Goal: Use online tool/utility: Utilize a website feature to perform a specific function

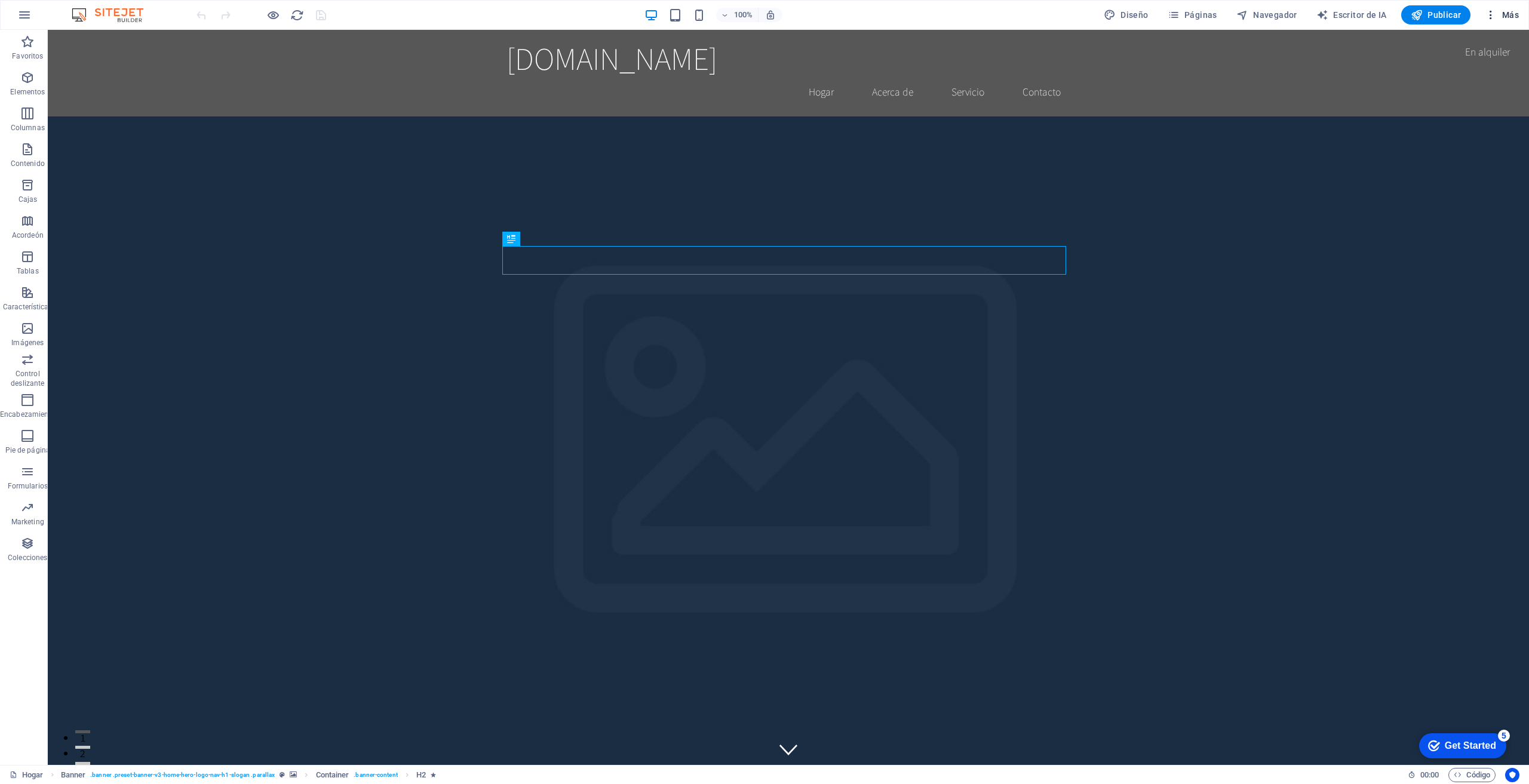
click at [1503, 11] on font "Más" at bounding box center [1510, 15] width 17 height 10
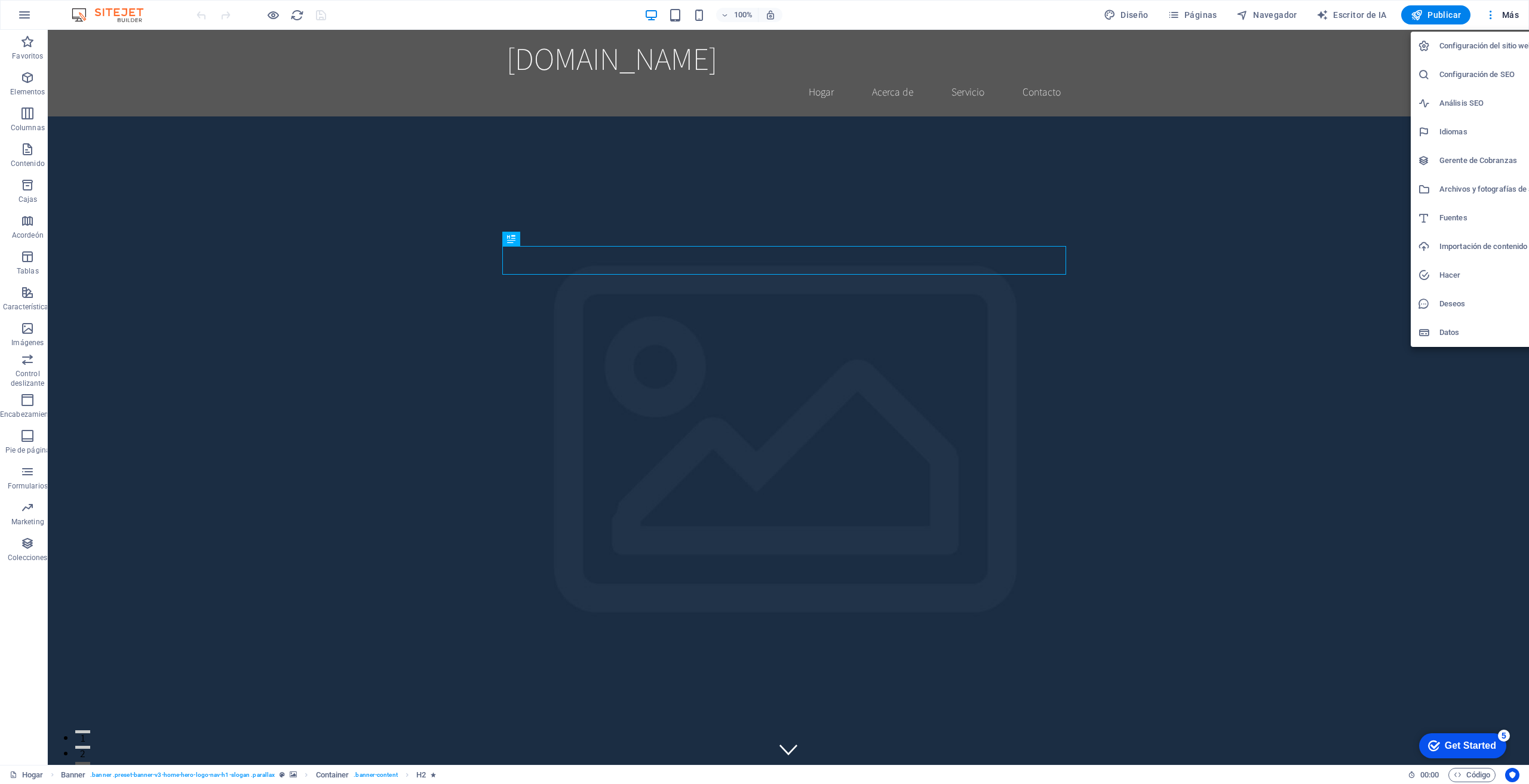
click at [1449, 106] on font "Análisis SEO" at bounding box center [1462, 103] width 45 height 9
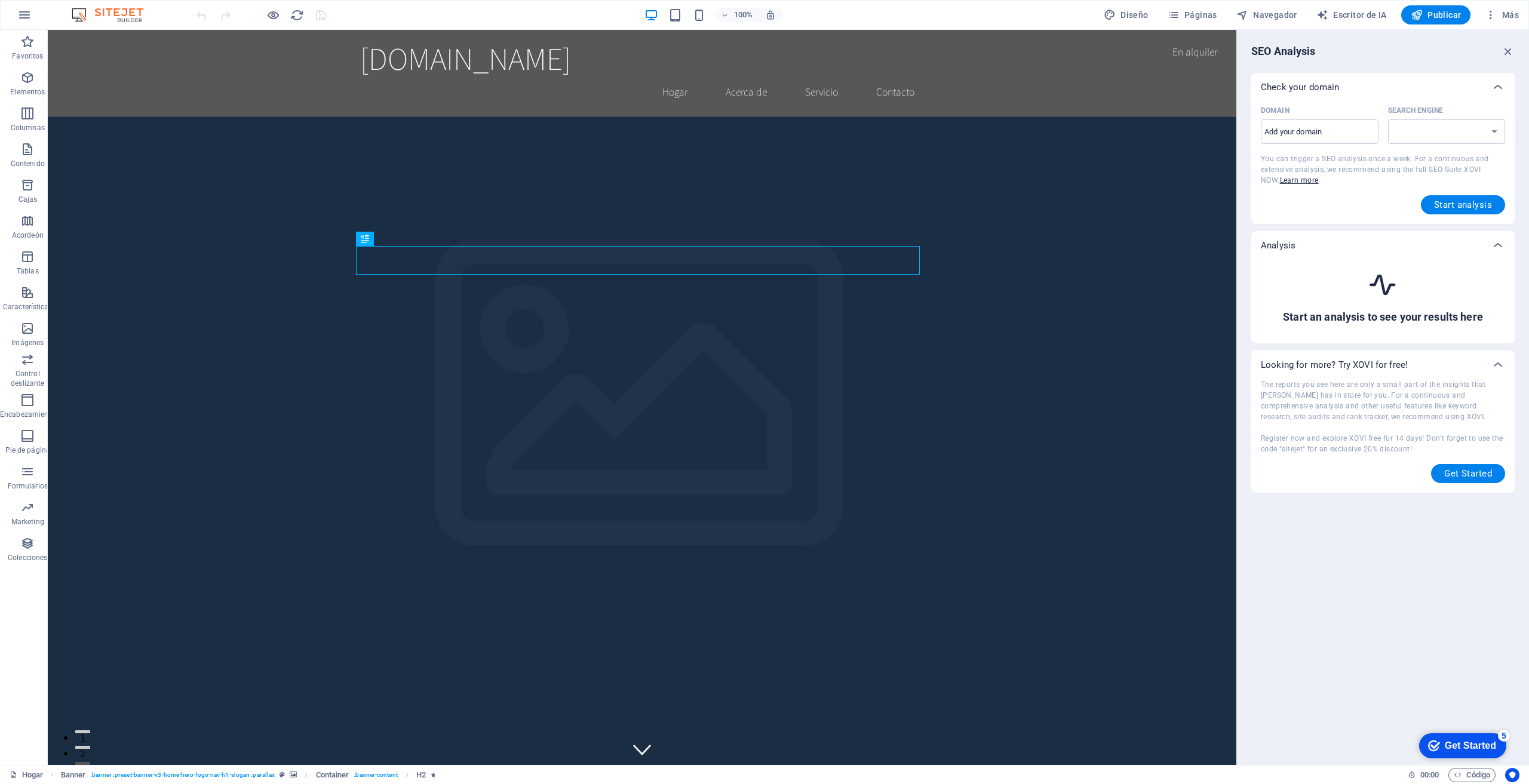
select select "[DOMAIN_NAME]"
click at [1507, 49] on icon "button" at bounding box center [1508, 50] width 13 height 13
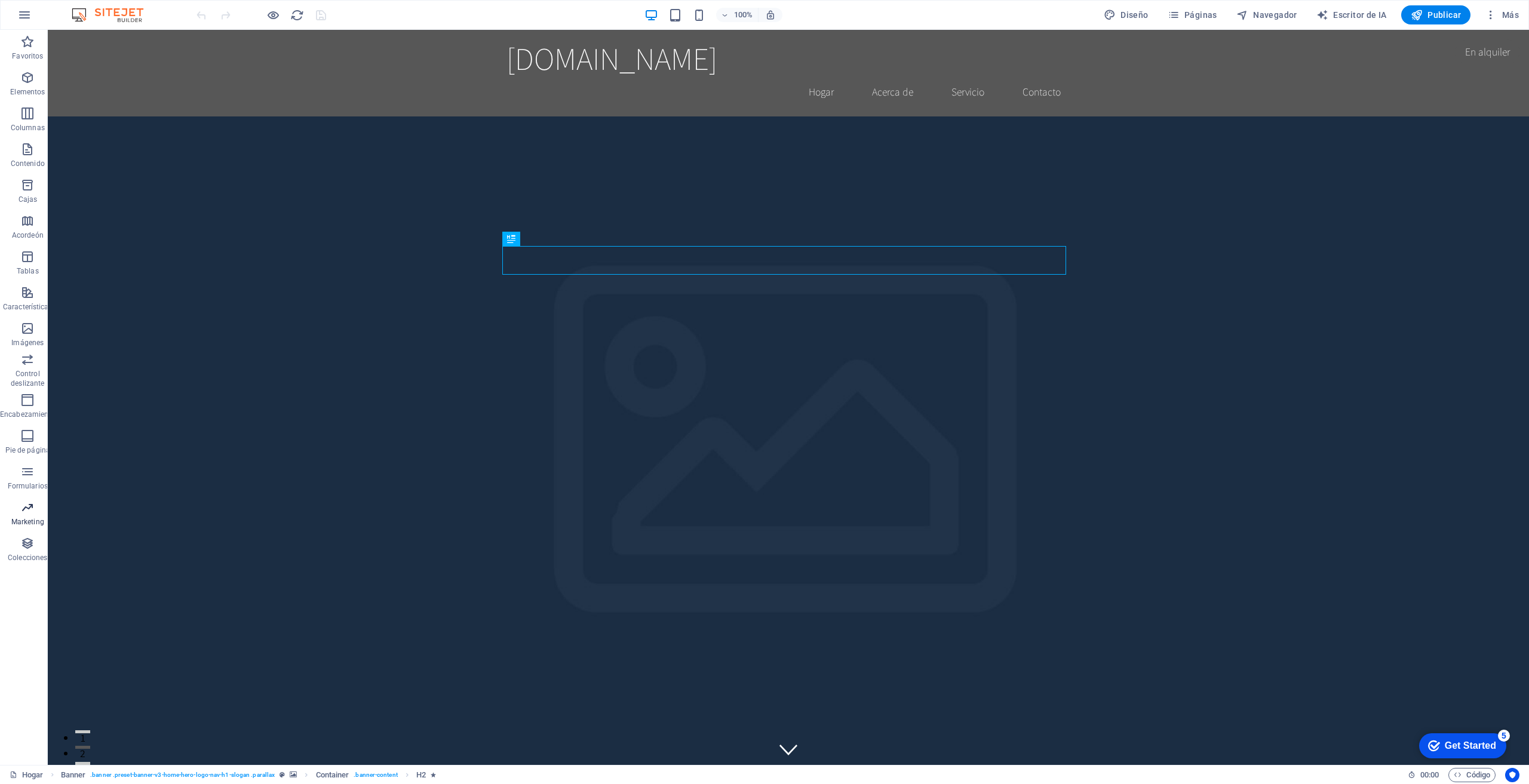
click at [30, 506] on icon "button" at bounding box center [28, 507] width 14 height 14
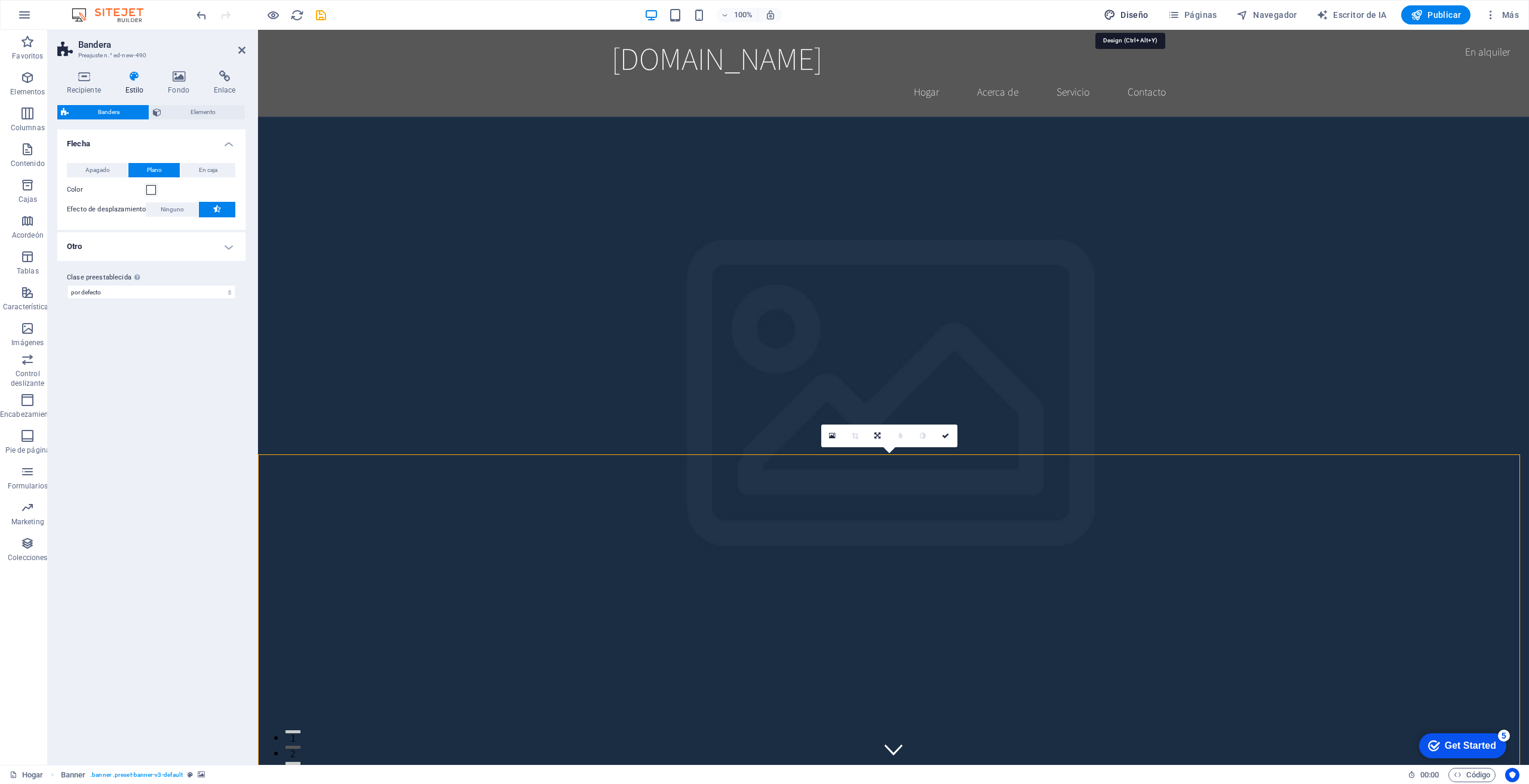
drag, startPoint x: 1145, startPoint y: 10, endPoint x: 917, endPoint y: 0, distance: 228.2
click at [1145, 10] on font "Diseño" at bounding box center [1134, 15] width 28 height 10
select select "rem"
select select "200"
select select "px"
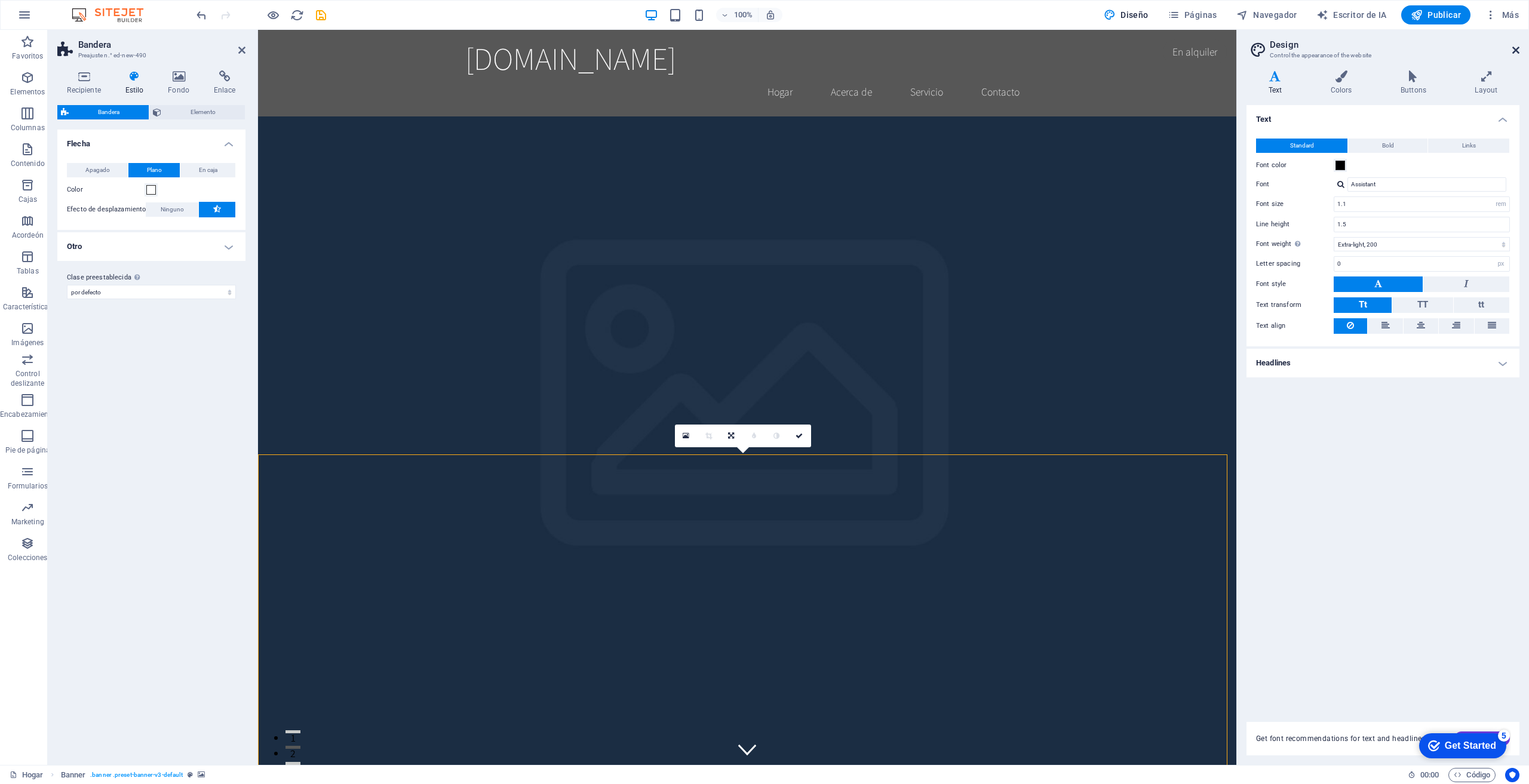
click at [1514, 52] on icon at bounding box center [1516, 50] width 7 height 10
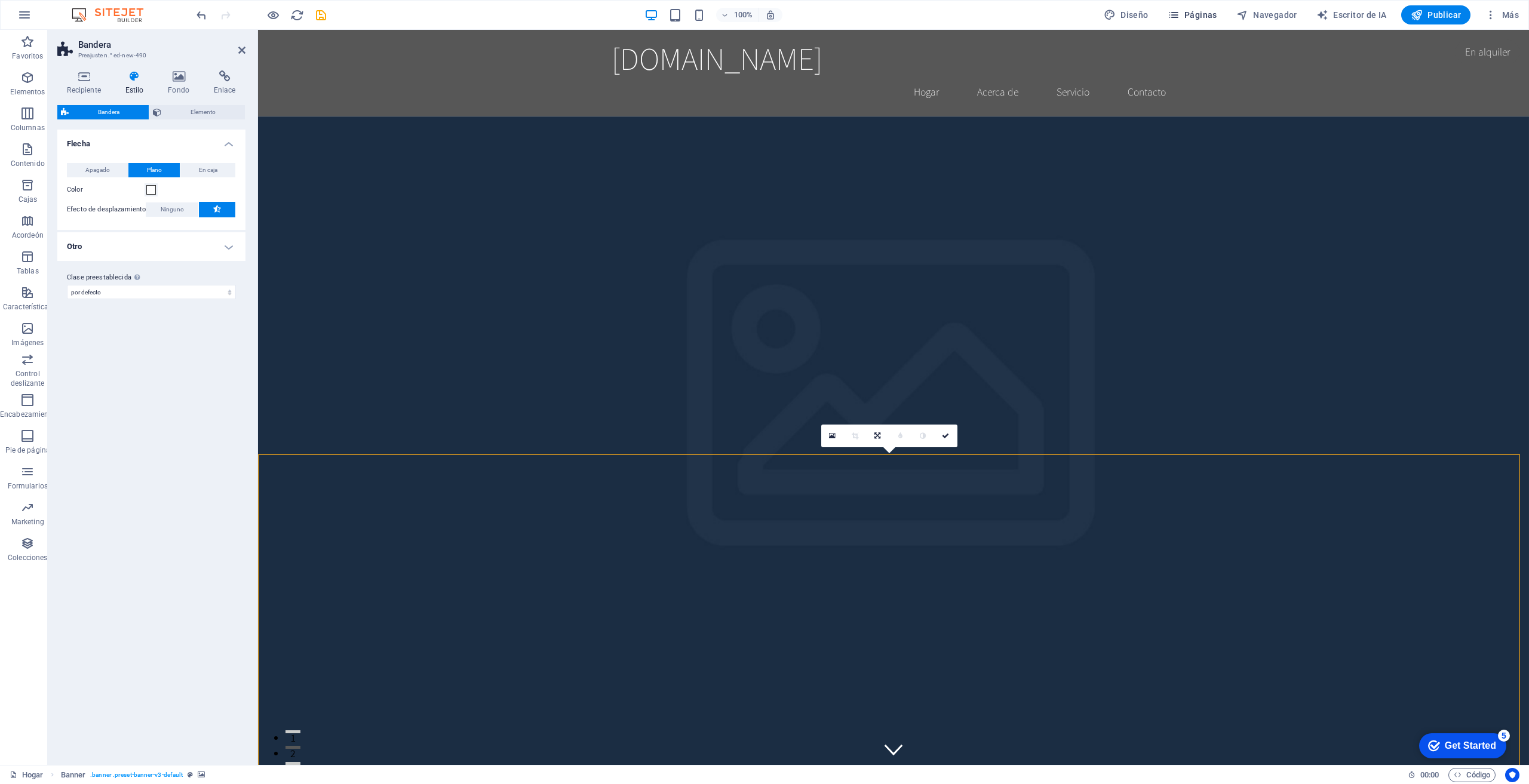
click at [1187, 7] on button "Páginas" at bounding box center [1193, 14] width 59 height 19
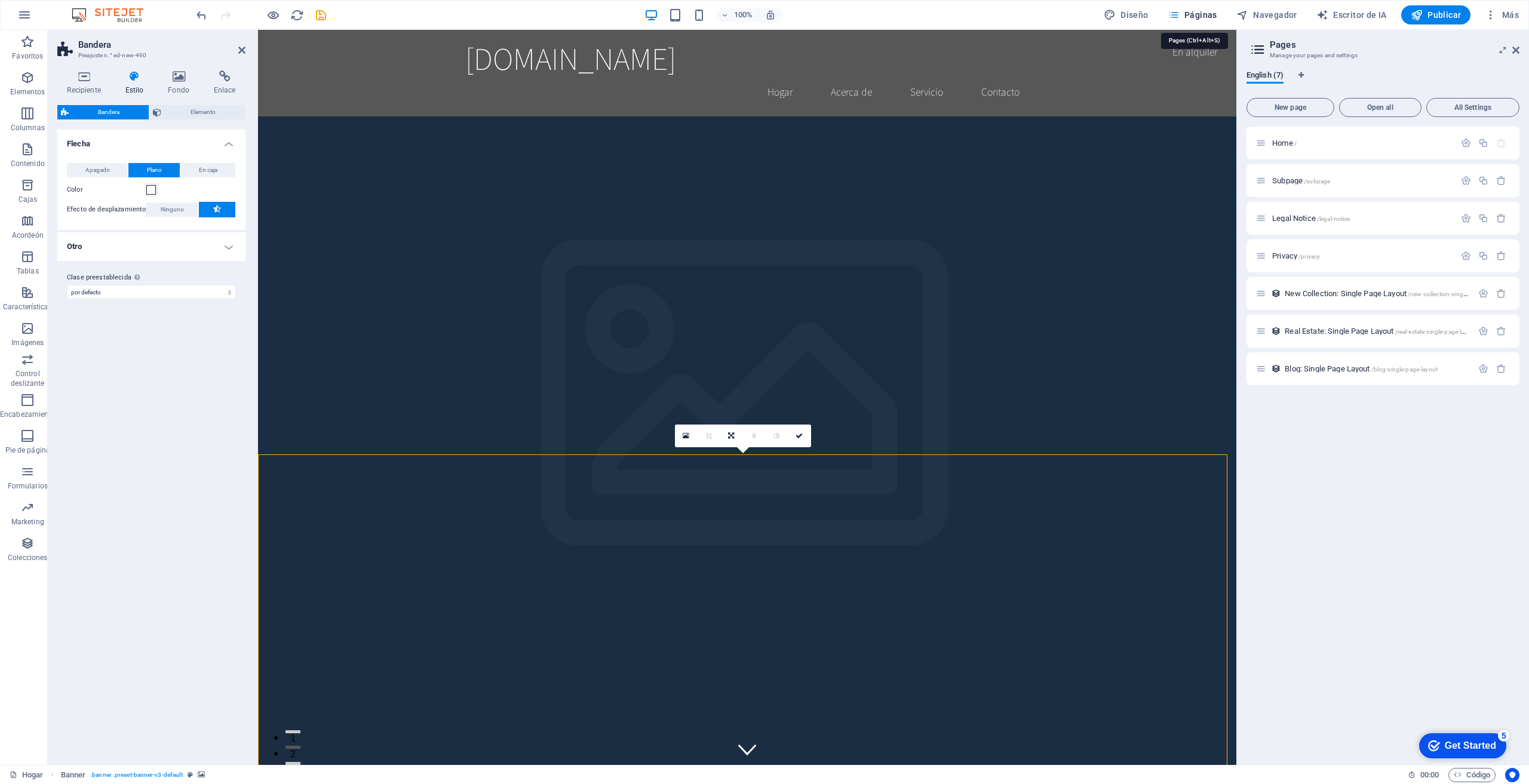
click at [1190, 10] on font "Páginas" at bounding box center [1201, 15] width 33 height 10
click at [1287, 146] on font "Hogar" at bounding box center [1283, 142] width 21 height 9
click at [1514, 46] on icon at bounding box center [1516, 50] width 7 height 10
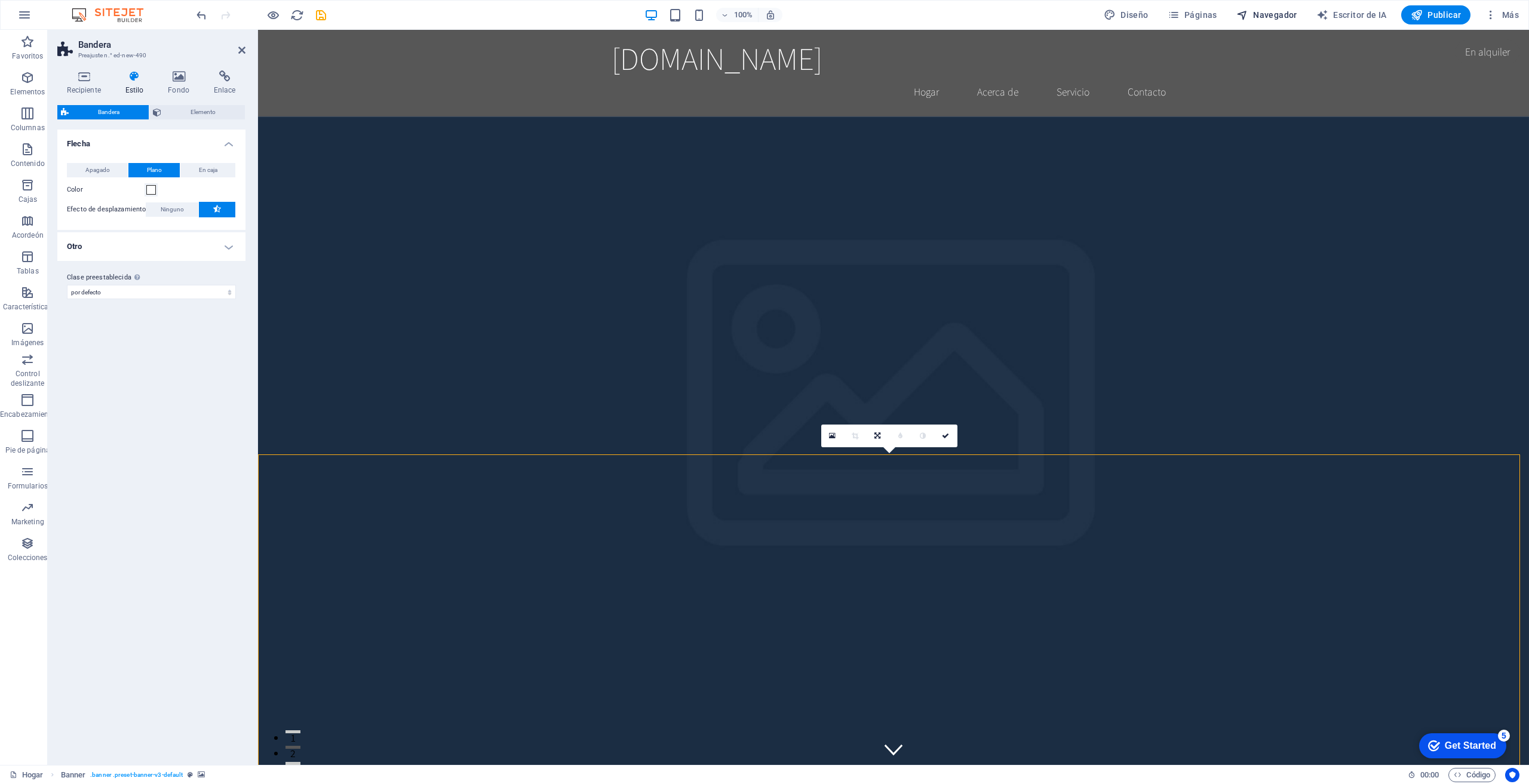
click at [1262, 19] on font "Navegador" at bounding box center [1275, 15] width 45 height 10
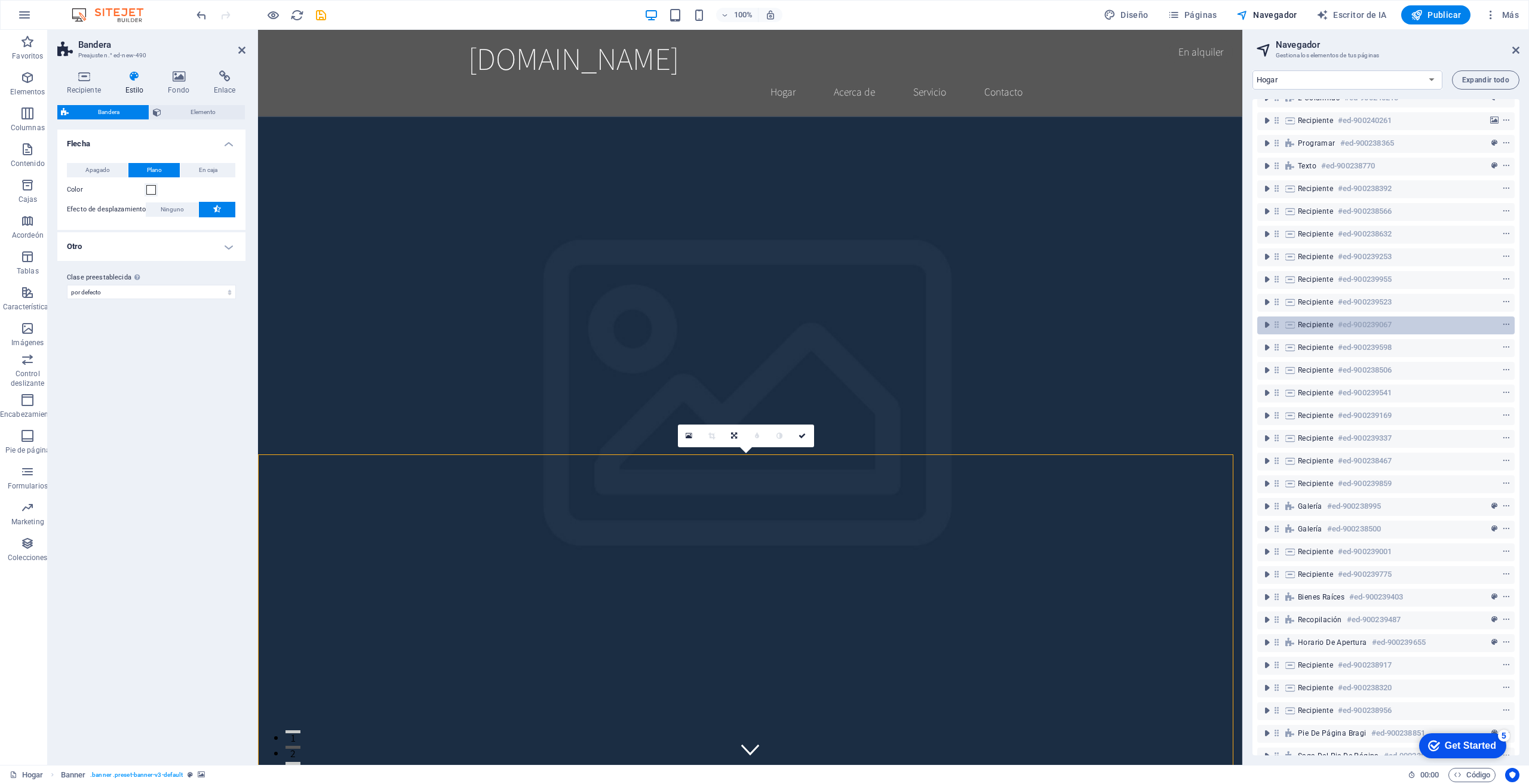
scroll to position [242, 0]
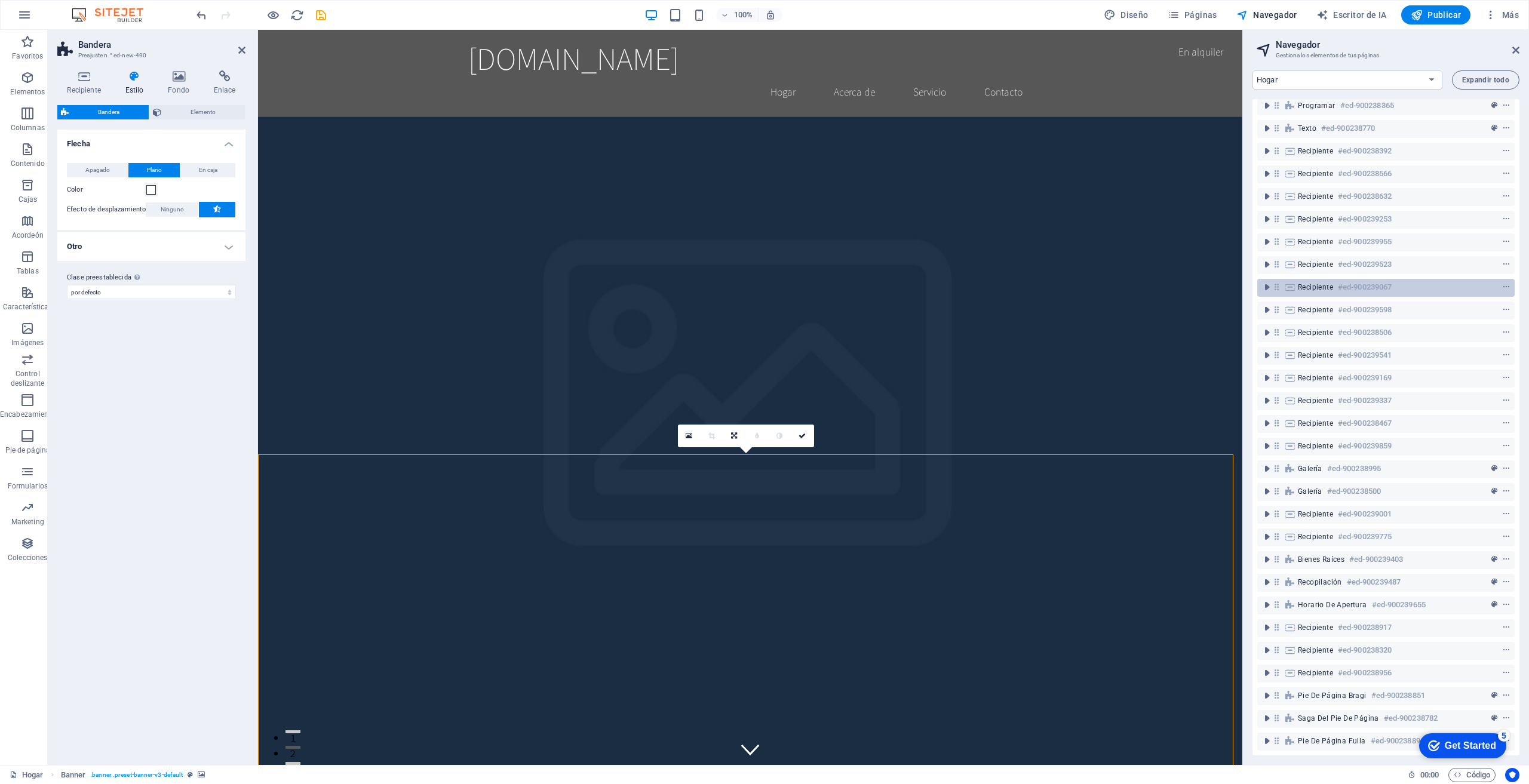
click at [1325, 283] on font "Recipiente" at bounding box center [1316, 287] width 36 height 8
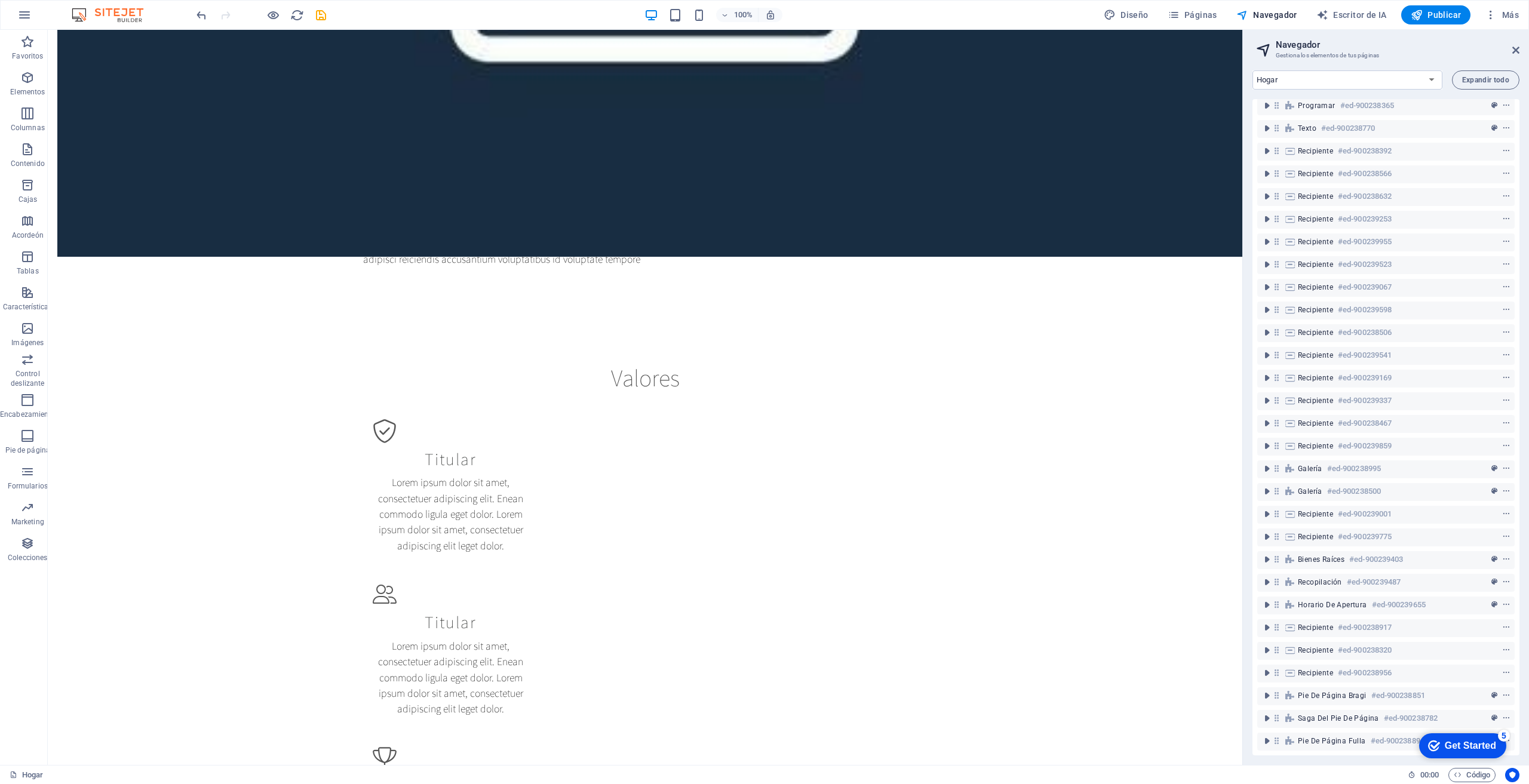
scroll to position [0, 0]
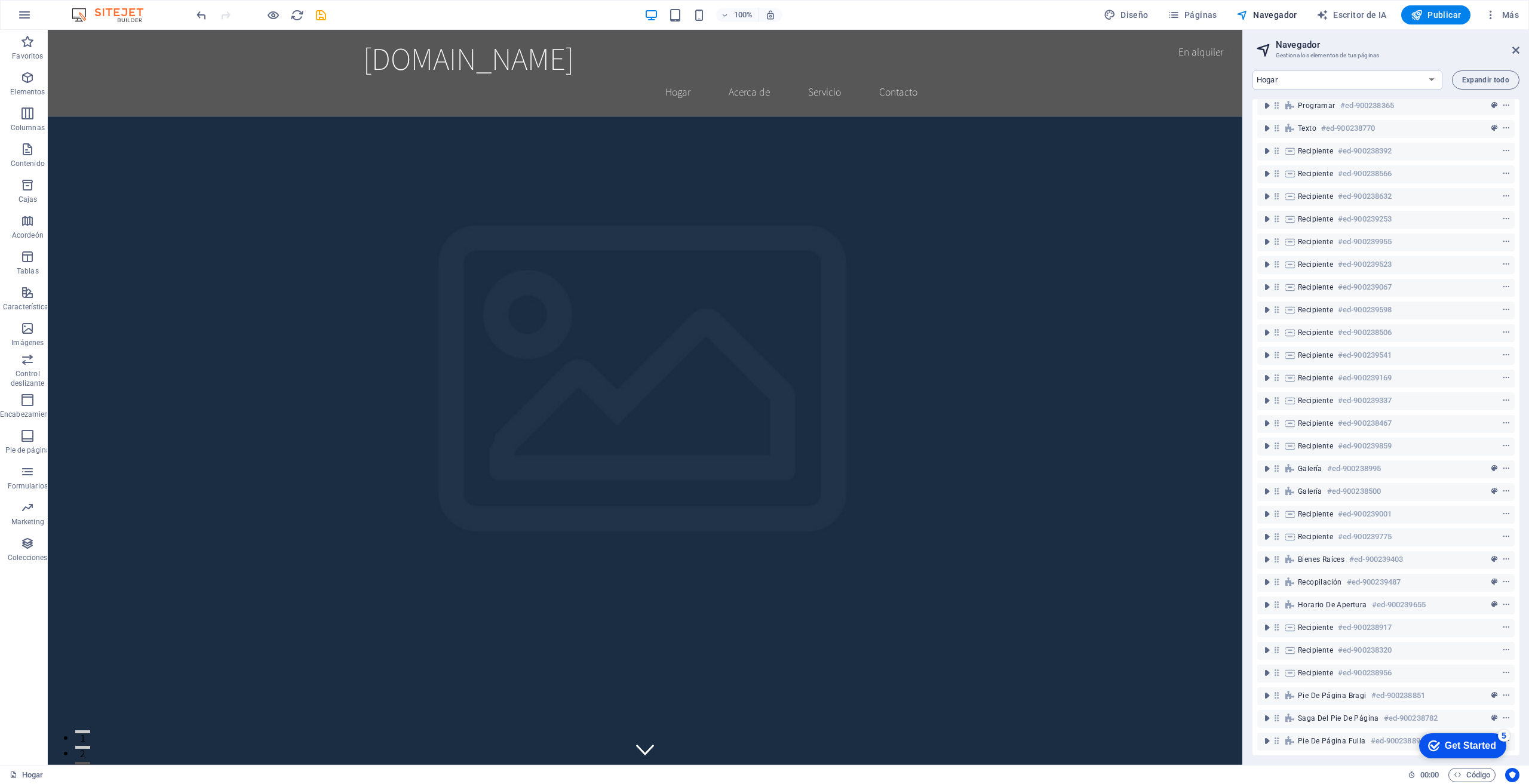
drag, startPoint x: 1236, startPoint y: 316, endPoint x: 1304, endPoint y: 61, distance: 263.9
click at [1510, 50] on header "Navegador Gestiona los elementos de tus páginas" at bounding box center [1388, 44] width 265 height 31
click at [1511, 46] on h2 "Navegador" at bounding box center [1397, 44] width 243 height 11
click at [1517, 49] on icon at bounding box center [1516, 50] width 7 height 10
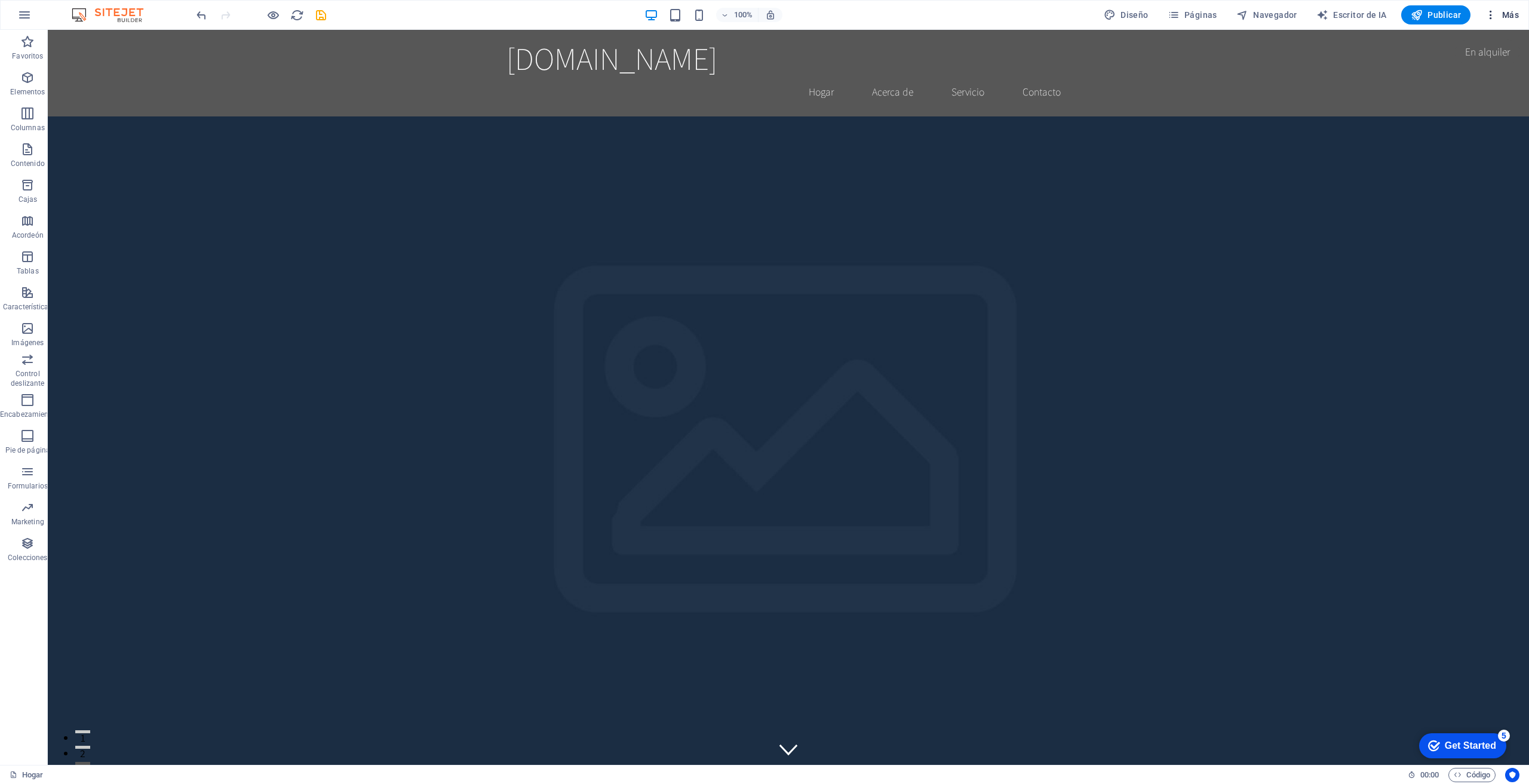
click at [1494, 18] on icon "button" at bounding box center [1491, 15] width 12 height 12
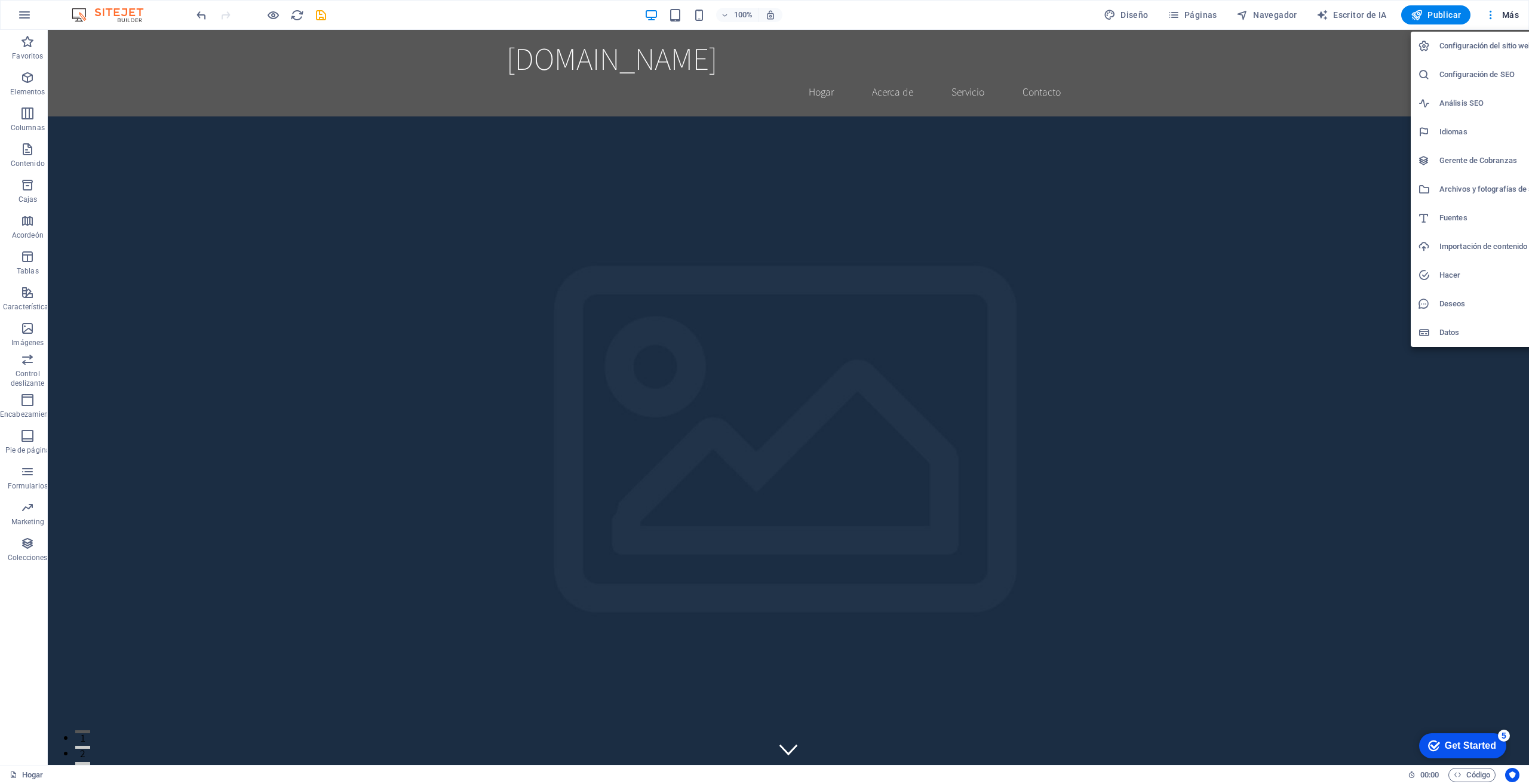
click at [1495, 14] on div at bounding box center [764, 392] width 1529 height 784
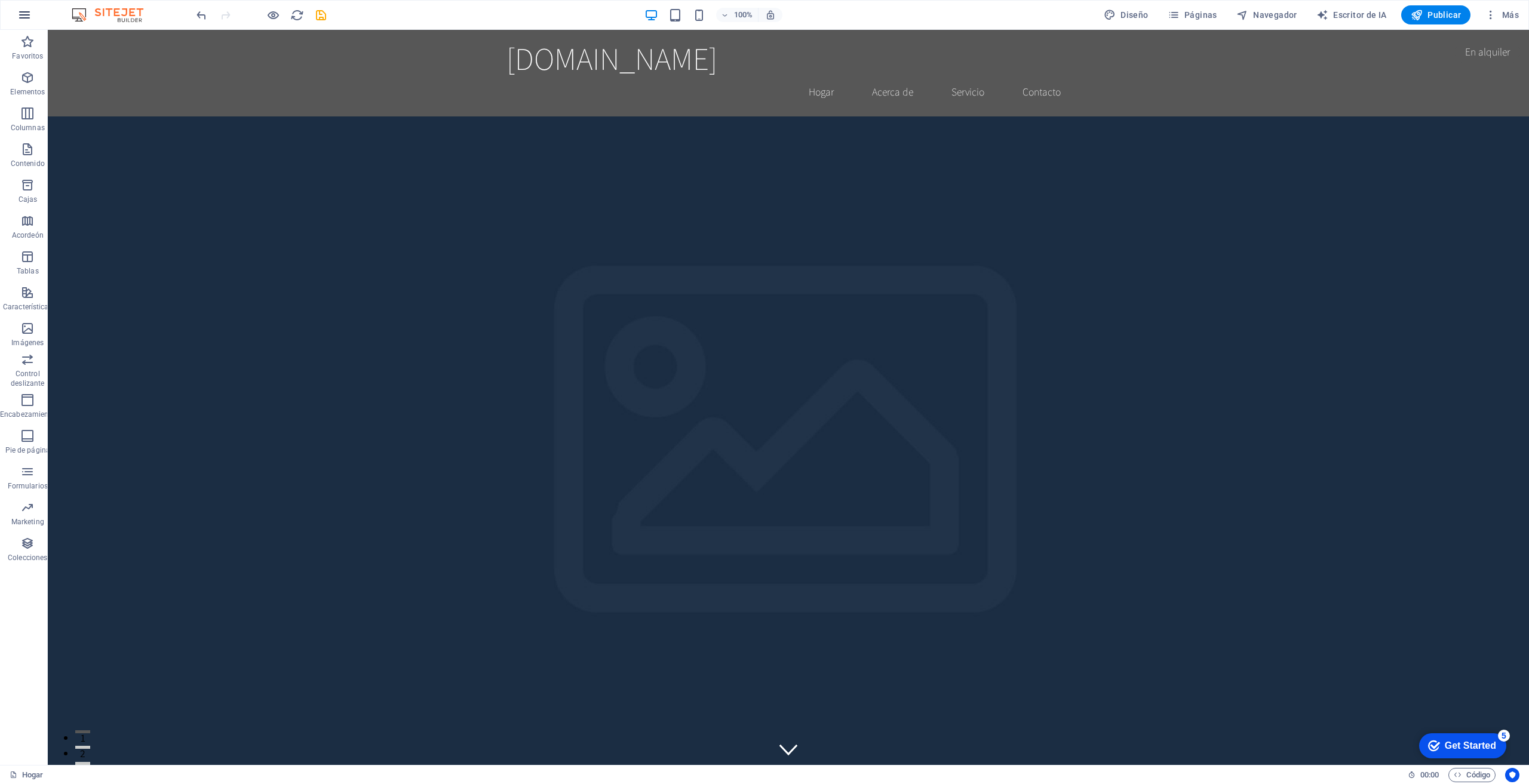
click at [30, 7] on button "button" at bounding box center [24, 15] width 29 height 29
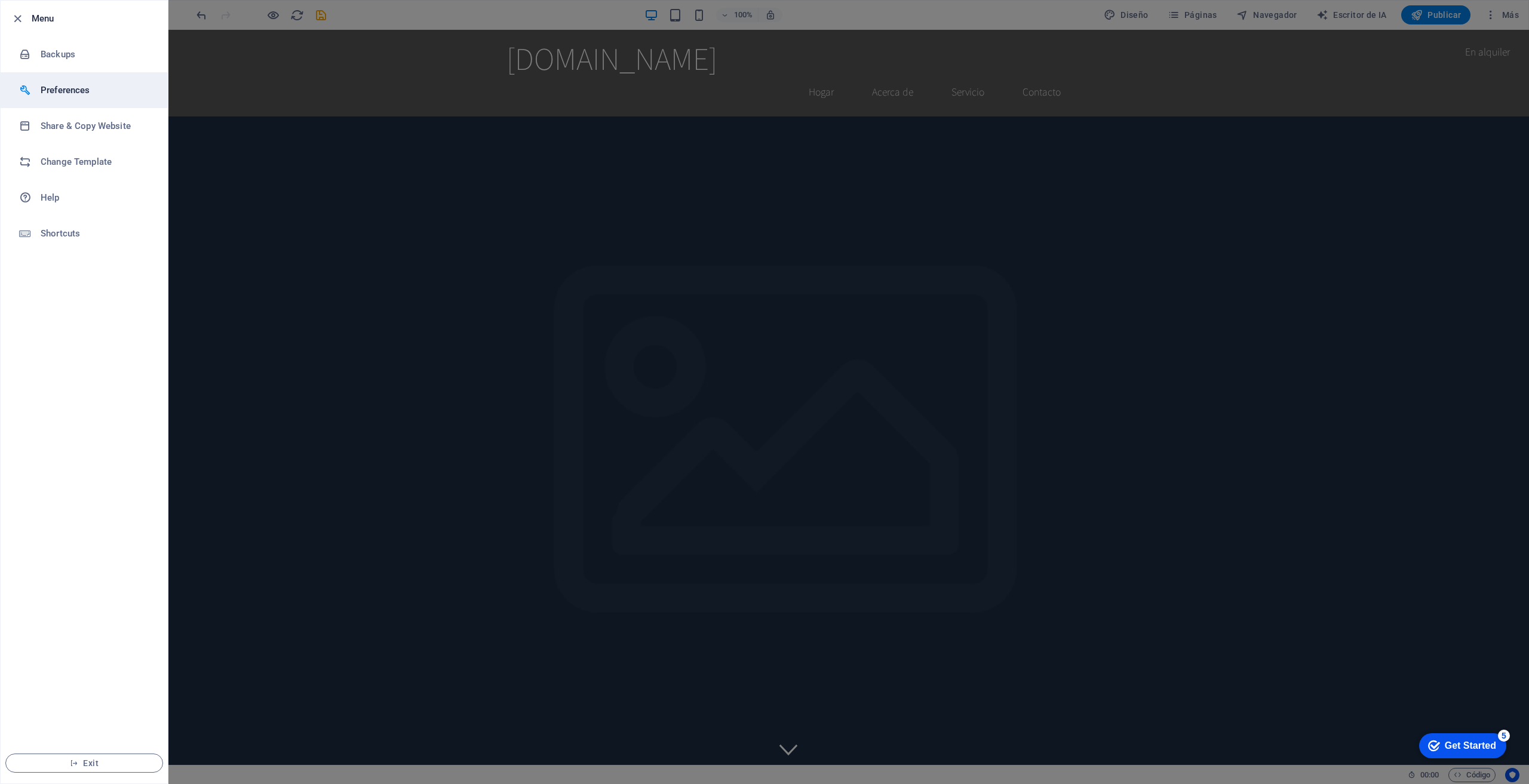
click at [73, 94] on h6 "Preferences" at bounding box center [96, 90] width 111 height 14
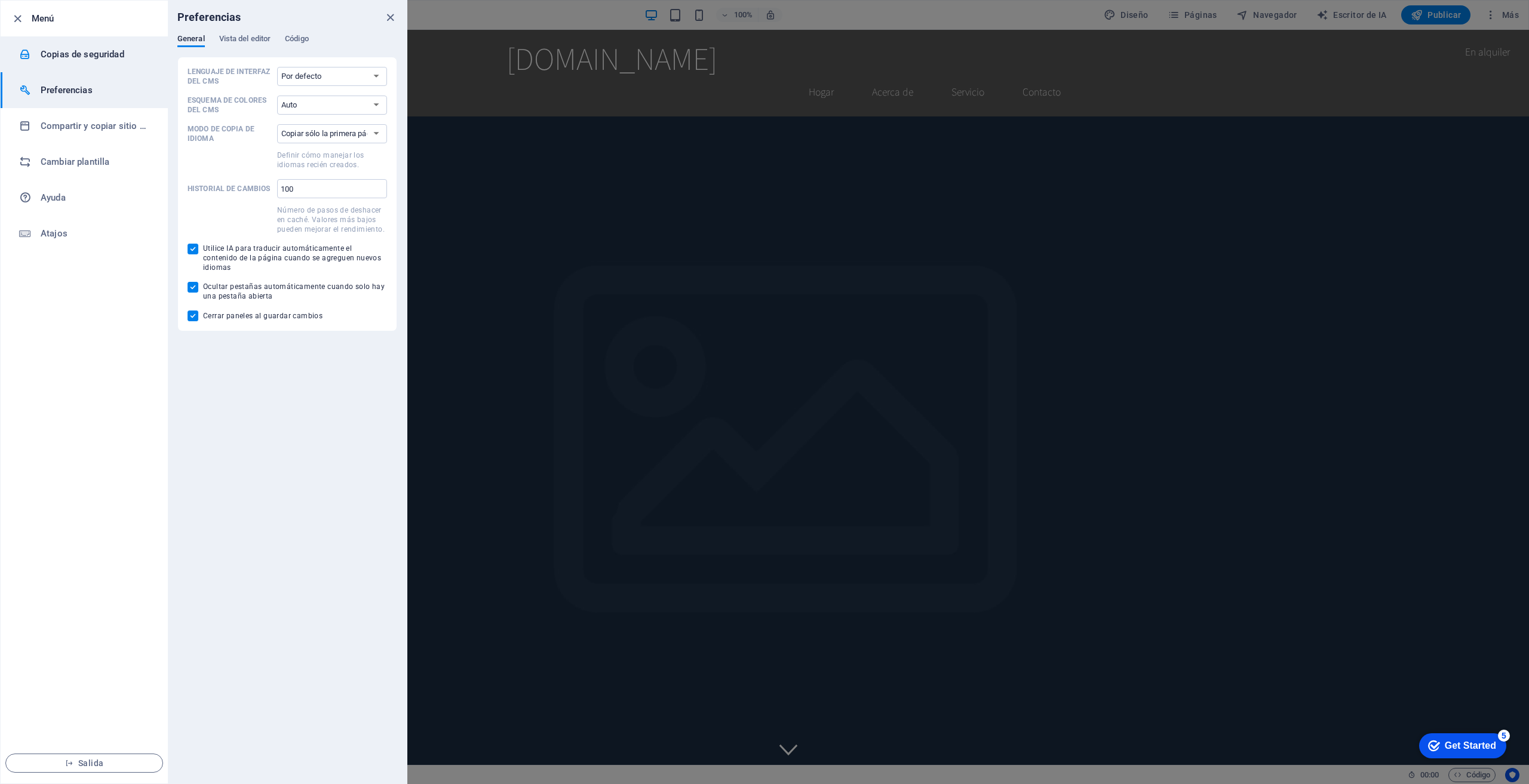
click at [62, 69] on li "Copias de seguridad" at bounding box center [84, 54] width 167 height 36
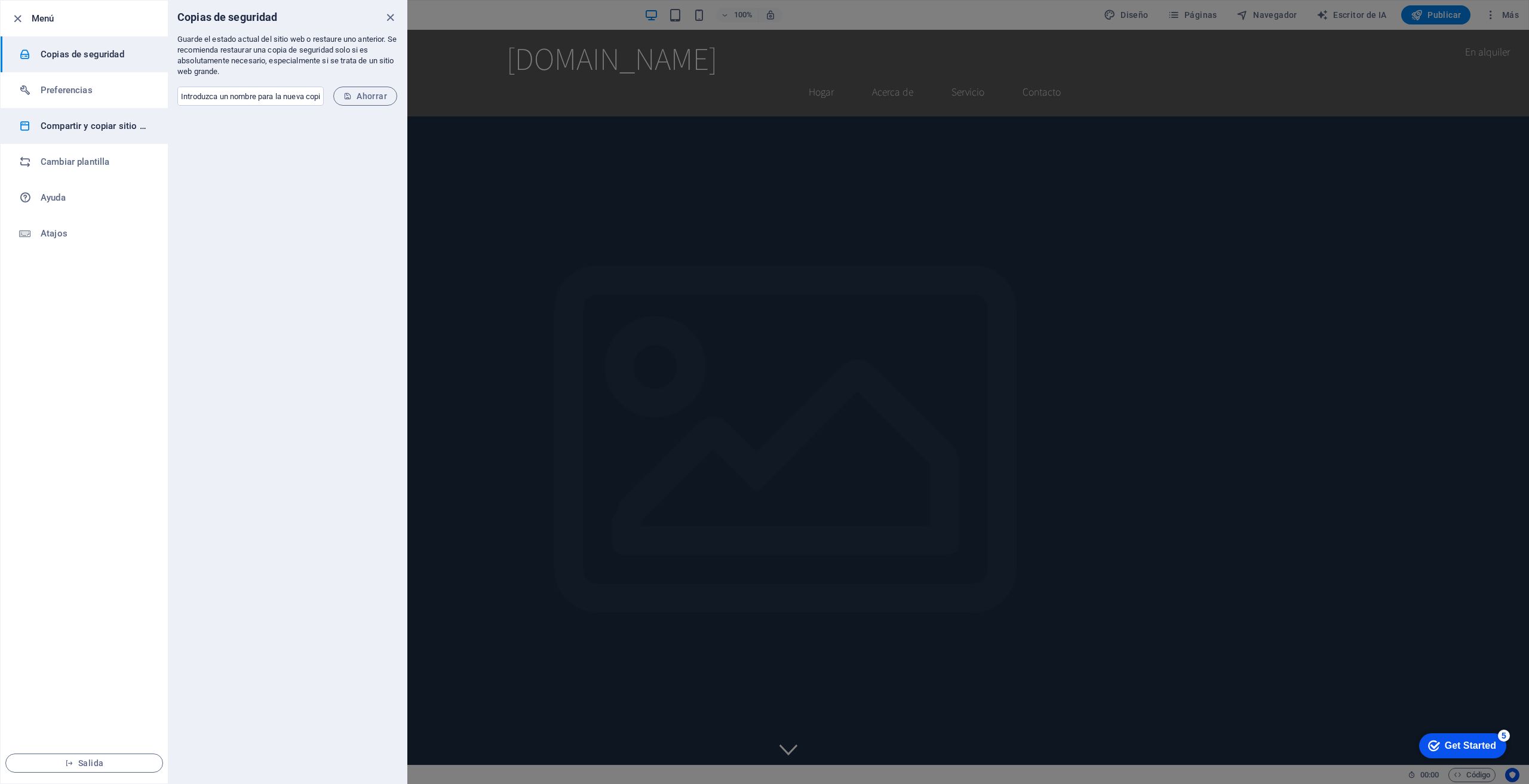
click at [74, 126] on font "Compartir y copiar sitio web" at bounding box center [98, 126] width 116 height 11
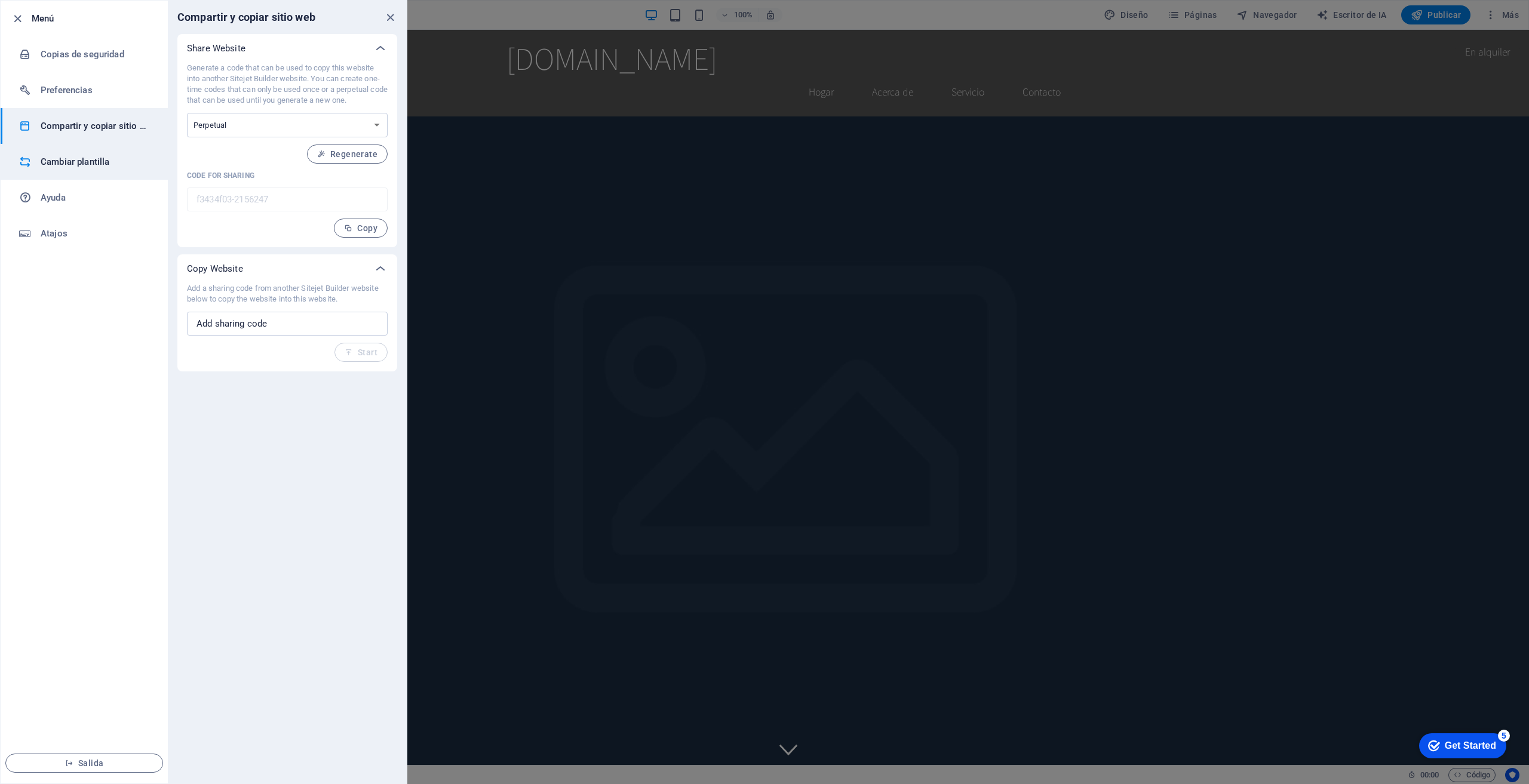
click at [73, 154] on li "Cambiar plantilla" at bounding box center [84, 162] width 167 height 36
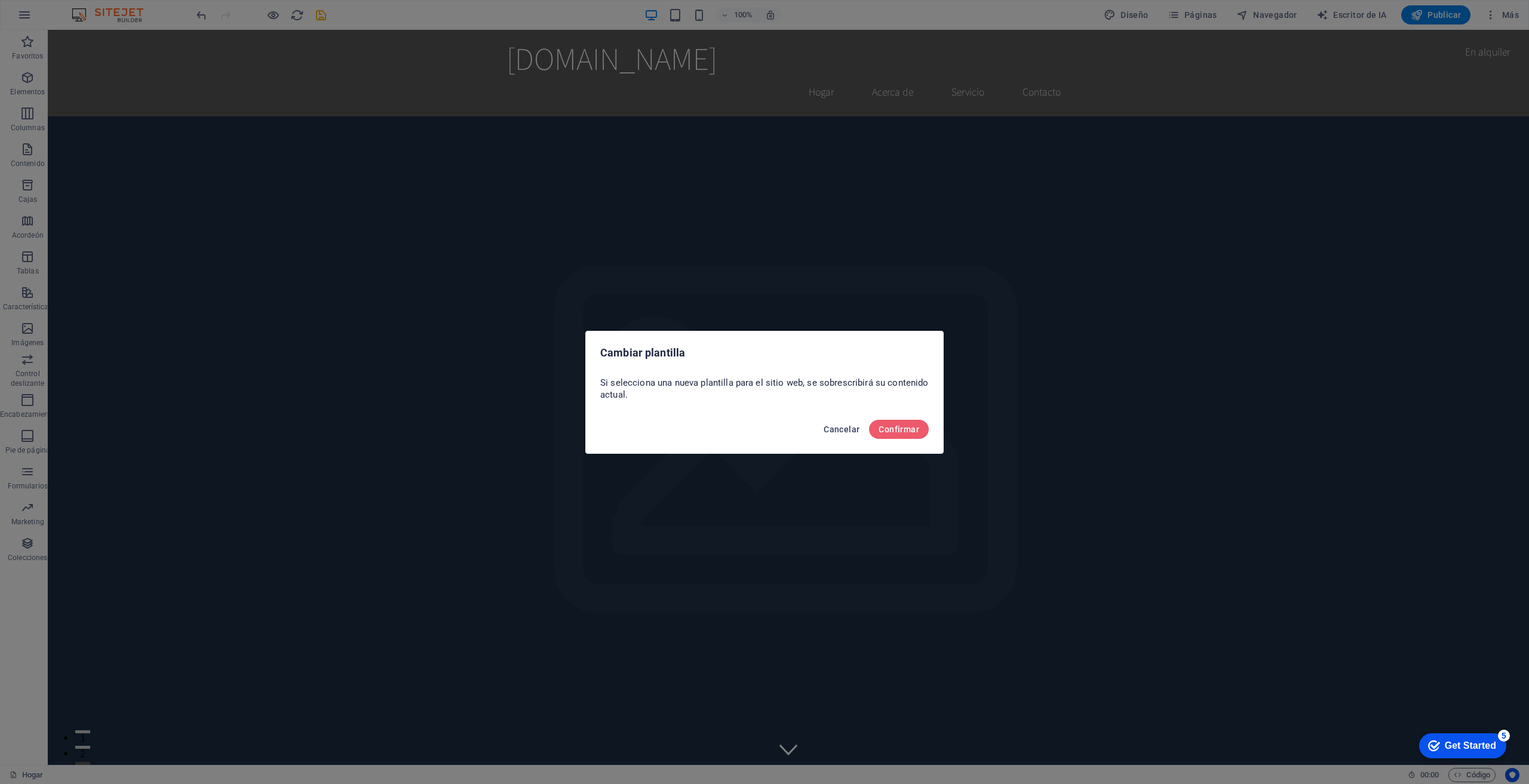
click at [854, 427] on font "Cancelar" at bounding box center [842, 429] width 36 height 10
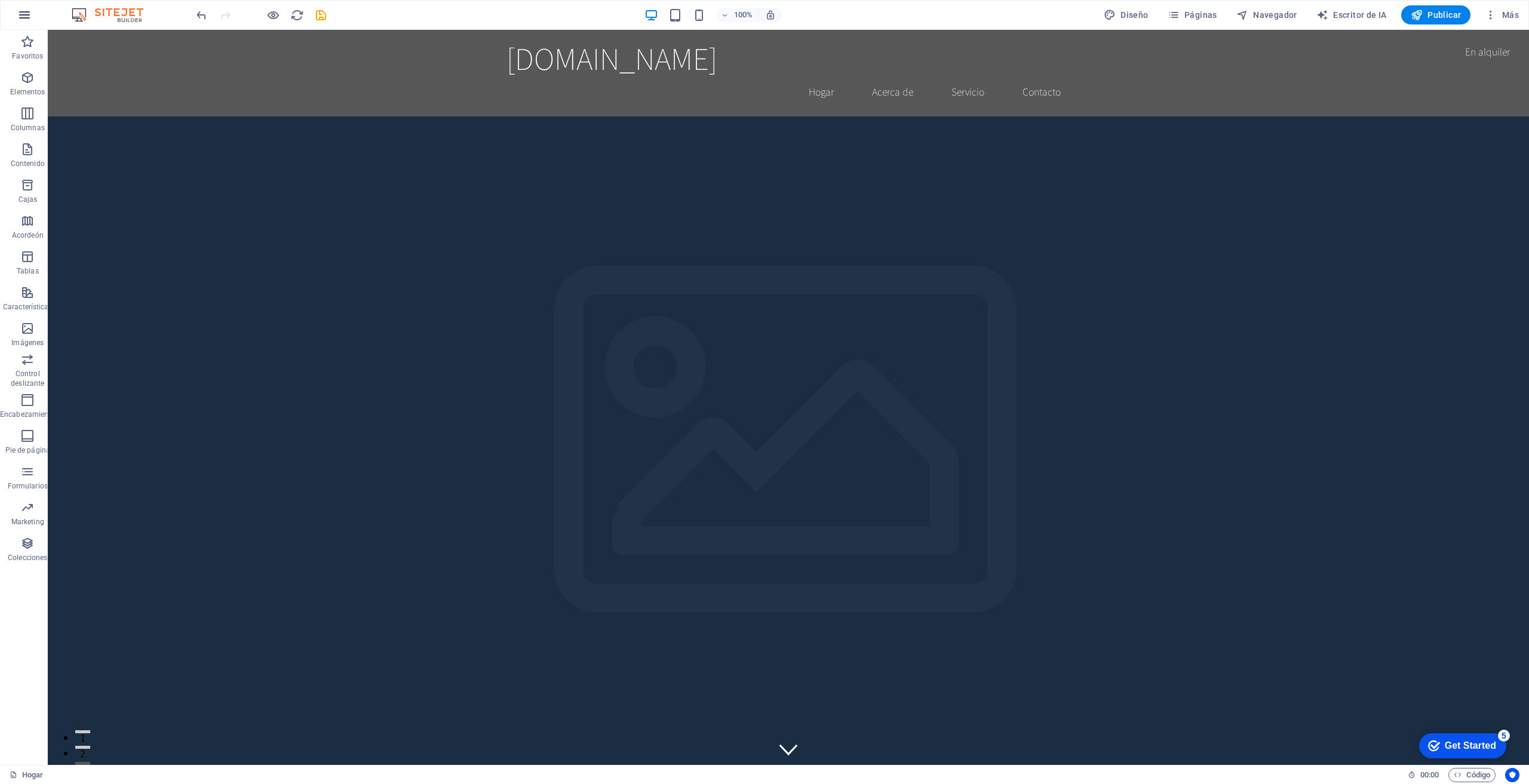
click at [27, 18] on icon "button" at bounding box center [25, 15] width 14 height 14
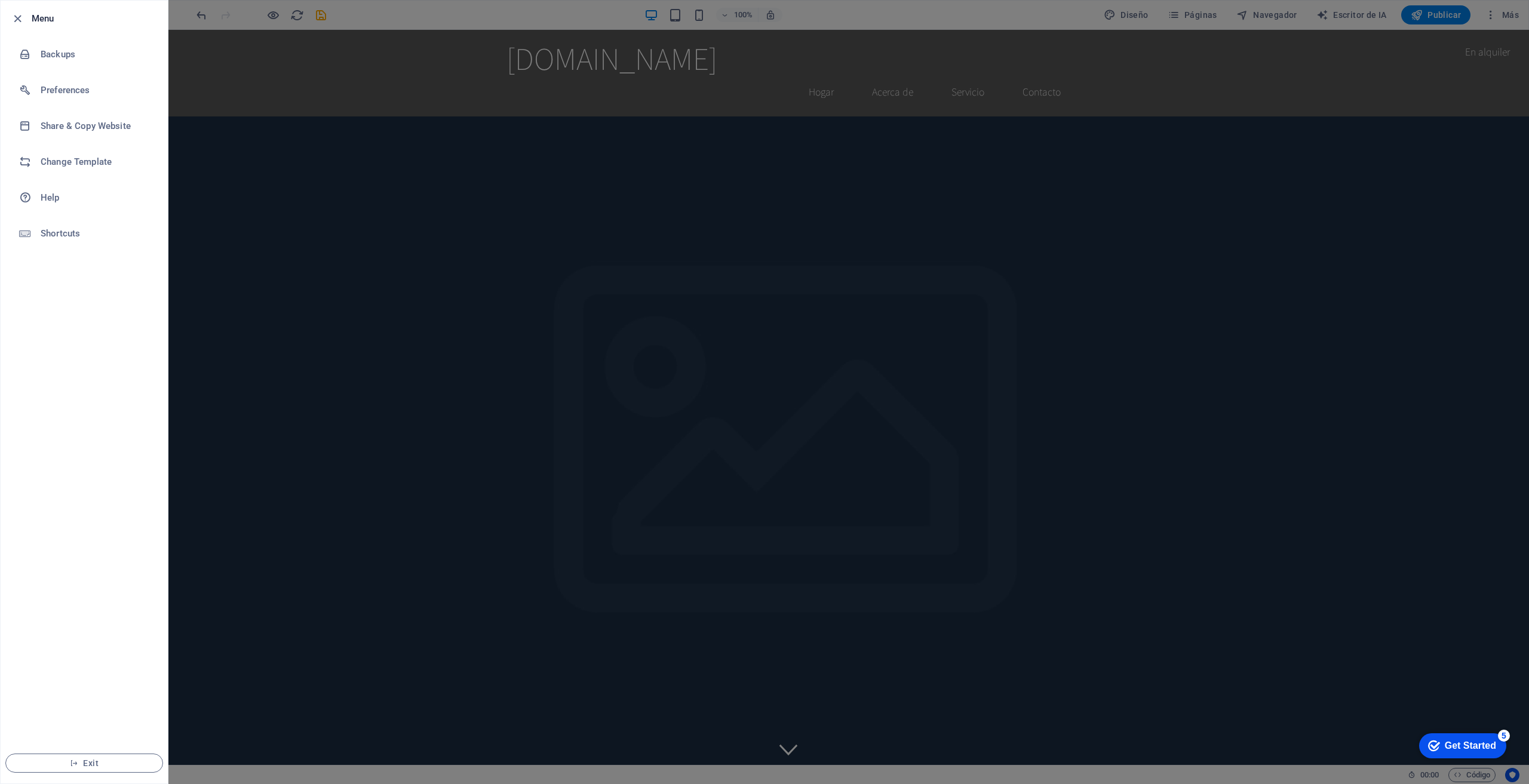
click at [27, 18] on div at bounding box center [21, 18] width 22 height 14
click at [648, 292] on div at bounding box center [764, 392] width 1529 height 784
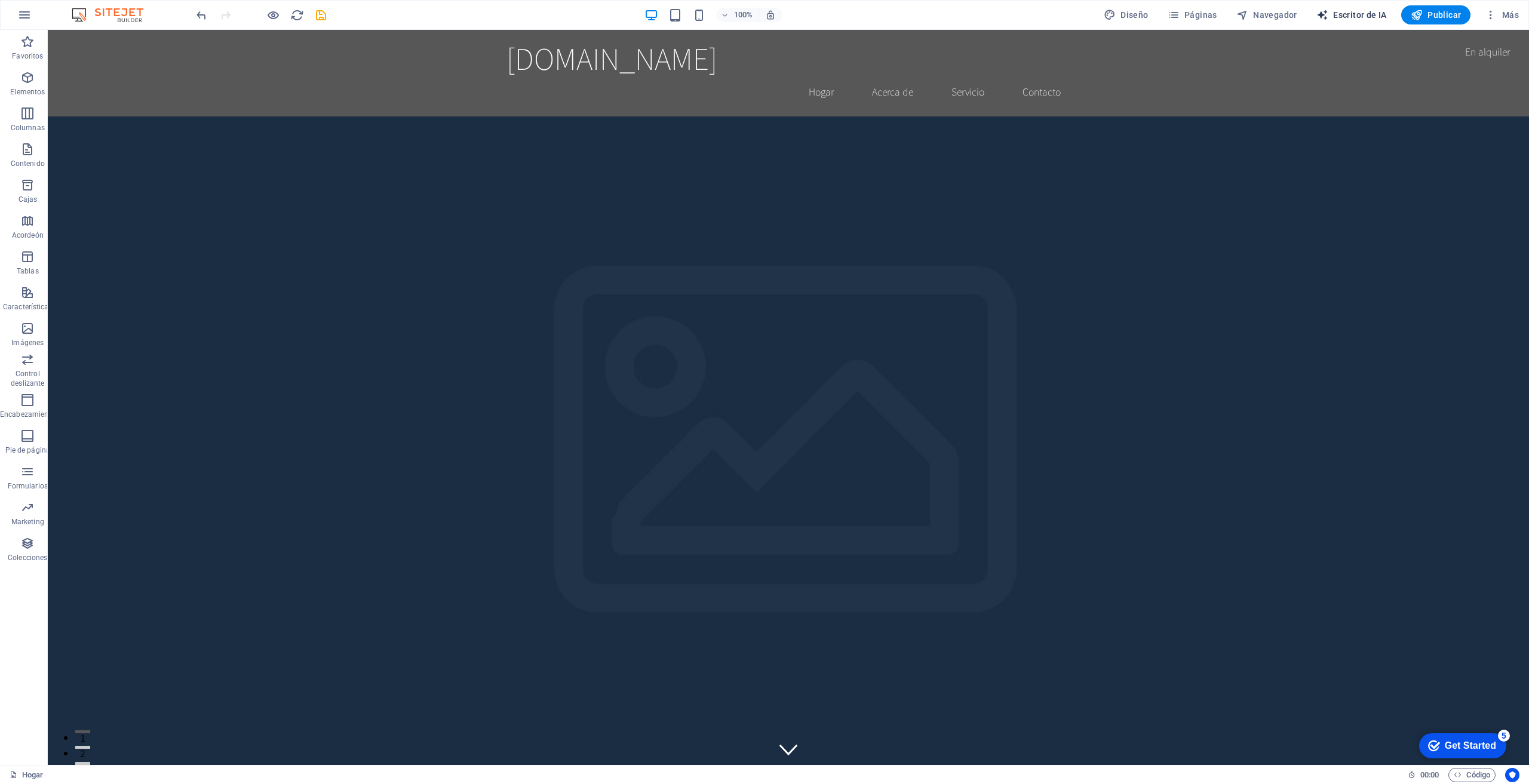
click at [1345, 16] on font "Escritor de IA" at bounding box center [1360, 15] width 53 height 10
select select "English"
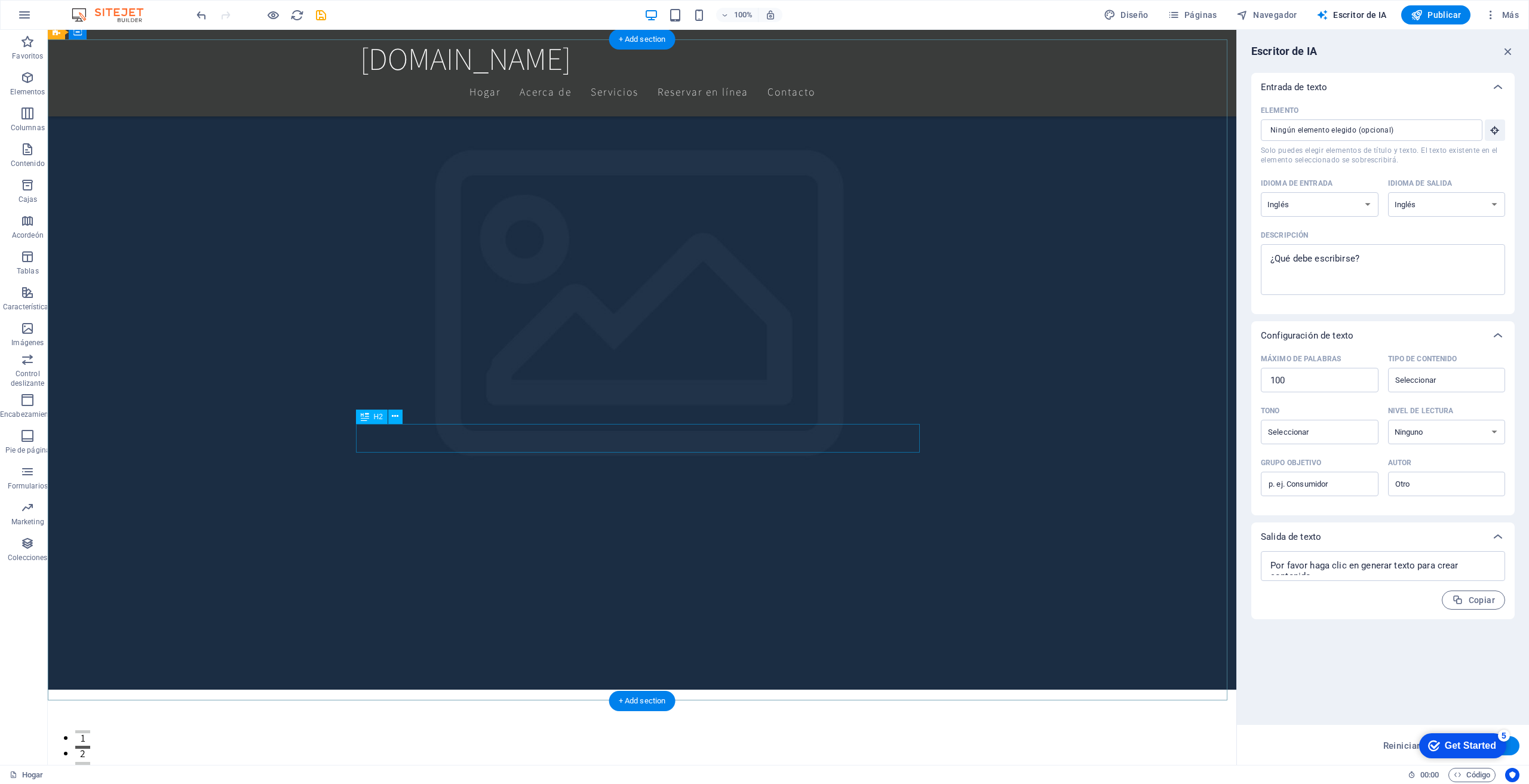
scroll to position [358, 0]
